Goal: Task Accomplishment & Management: Manage account settings

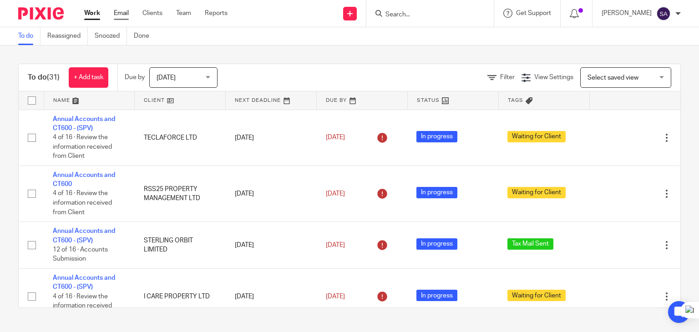
click at [122, 12] on link "Email" at bounding box center [121, 13] width 15 height 9
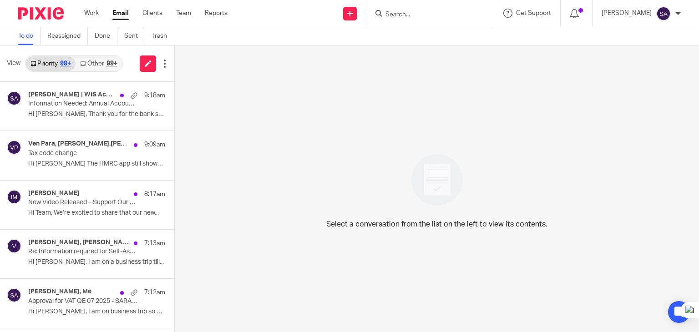
click at [100, 62] on link "Other 99+" at bounding box center [99, 63] width 46 height 15
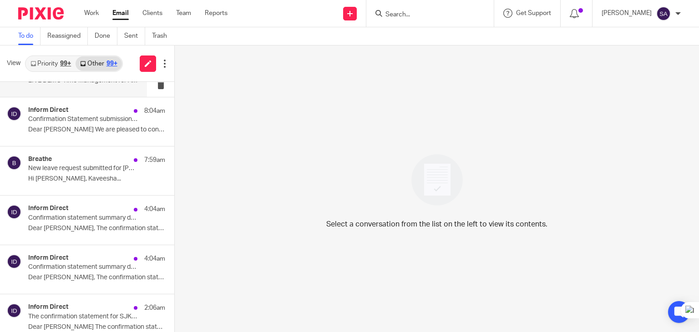
scroll to position [91, 0]
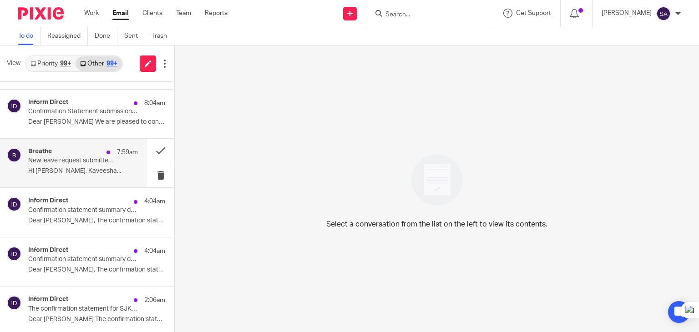
click at [55, 177] on div "Breathe 7:59am New leave request submitted for Kaveesha Aththanayake Hi Shafiya…" at bounding box center [83, 163] width 110 height 30
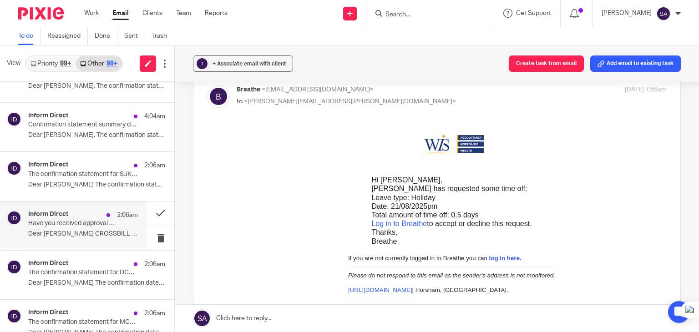
scroll to position [228, 0]
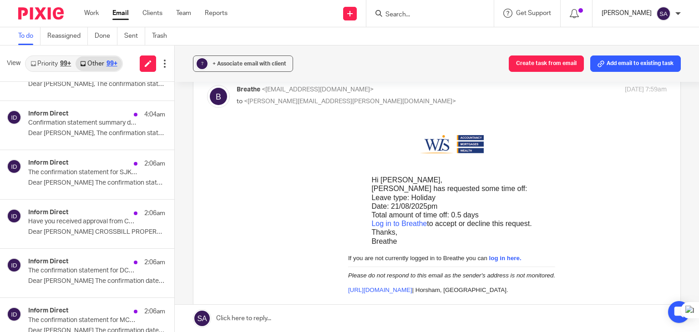
click at [615, 11] on p "[PERSON_NAME]" at bounding box center [627, 13] width 50 height 9
click at [625, 64] on li "Logout" at bounding box center [646, 63] width 60 height 13
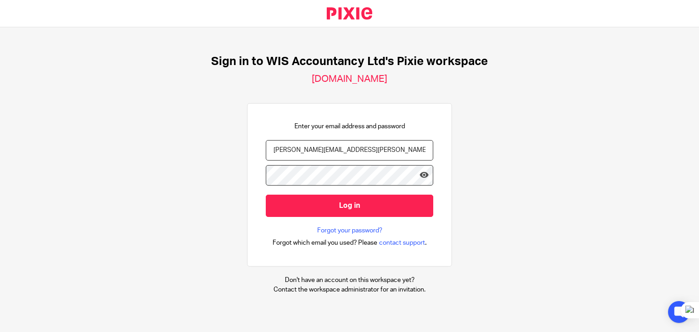
click at [296, 152] on input "[PERSON_NAME][EMAIL_ADDRESS][PERSON_NAME][DOMAIN_NAME]" at bounding box center [350, 150] width 168 height 20
type input "[PERSON_NAME][EMAIL_ADDRESS][DOMAIN_NAME]"
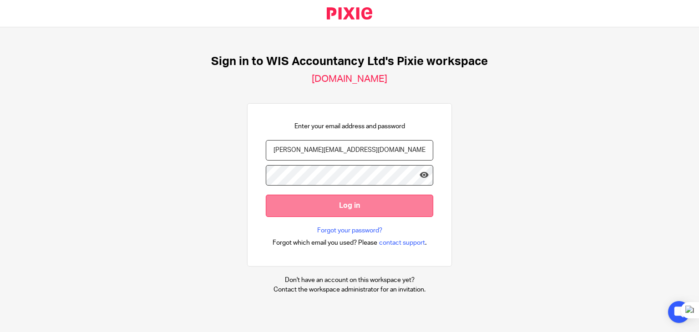
click at [290, 205] on input "Log in" at bounding box center [350, 206] width 168 height 22
